Goal: Information Seeking & Learning: Find specific fact

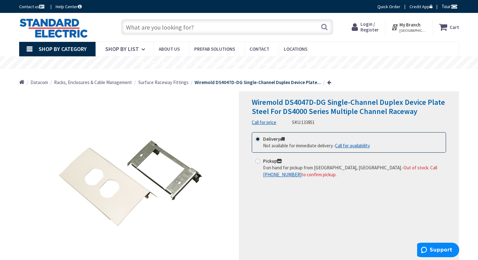
click at [443, 116] on div "Wiremold DS4047D-DG Single-Channel Duplex Device Plate Steel For DS4000 Series …" at bounding box center [349, 112] width 194 height 28
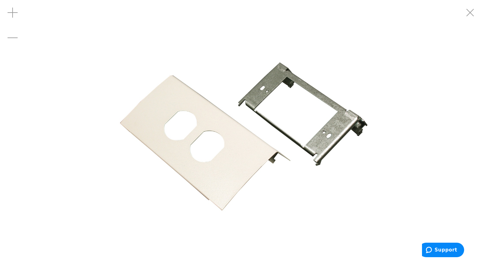
click at [99, 88] on div at bounding box center [241, 130] width 483 height 260
click at [60, 87] on div at bounding box center [241, 130] width 483 height 260
click at [46, 96] on div at bounding box center [241, 130] width 483 height 260
click at [22, 100] on div at bounding box center [241, 130] width 483 height 260
click at [16, 46] on div "Zoom out" at bounding box center [12, 37] width 25 height 25
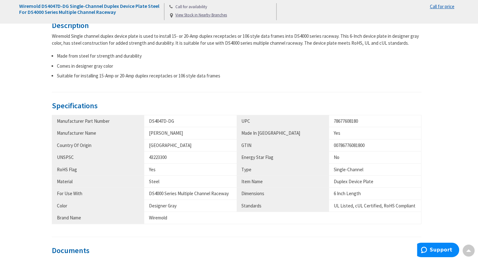
scroll to position [283, 0]
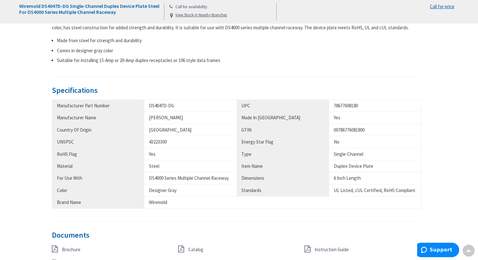
click at [444, 135] on div "Description Wiremold Single channel duplex device plate is used to install 15- …" at bounding box center [239, 149] width 450 height 286
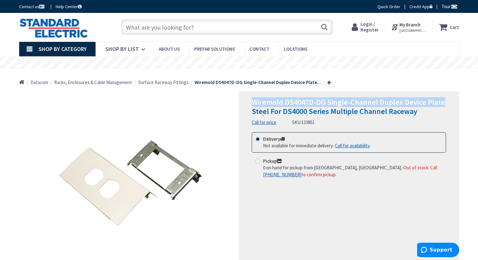
drag, startPoint x: 252, startPoint y: 102, endPoint x: 443, endPoint y: 102, distance: 190.2
click at [443, 102] on h1 "Wiremold DS4047D-DG Single-Channel Duplex Device Plate Steel For DS4000 Series …" at bounding box center [349, 107] width 194 height 18
copy span "Wiremold DS4047D-DG Single-Channel Duplex Device Plate"
